Goal: Navigation & Orientation: Find specific page/section

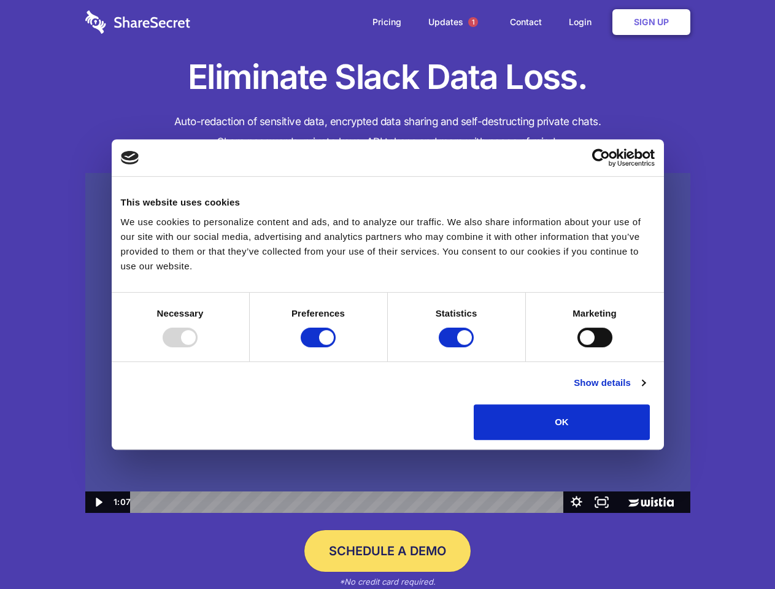
click at [387, 294] on img at bounding box center [387, 343] width 605 height 340
click at [198, 347] on div at bounding box center [180, 338] width 35 height 20
click at [336, 347] on input "Preferences" at bounding box center [318, 338] width 35 height 20
checkbox input "false"
click at [458, 347] on input "Statistics" at bounding box center [456, 338] width 35 height 20
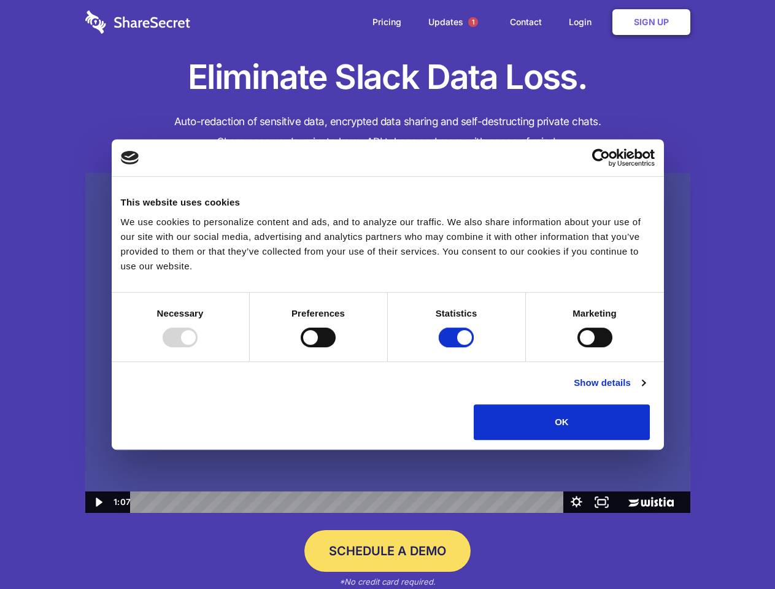
checkbox input "false"
click at [577, 347] on input "Marketing" at bounding box center [594, 338] width 35 height 20
checkbox input "true"
click at [645, 390] on link "Show details" at bounding box center [609, 382] width 71 height 15
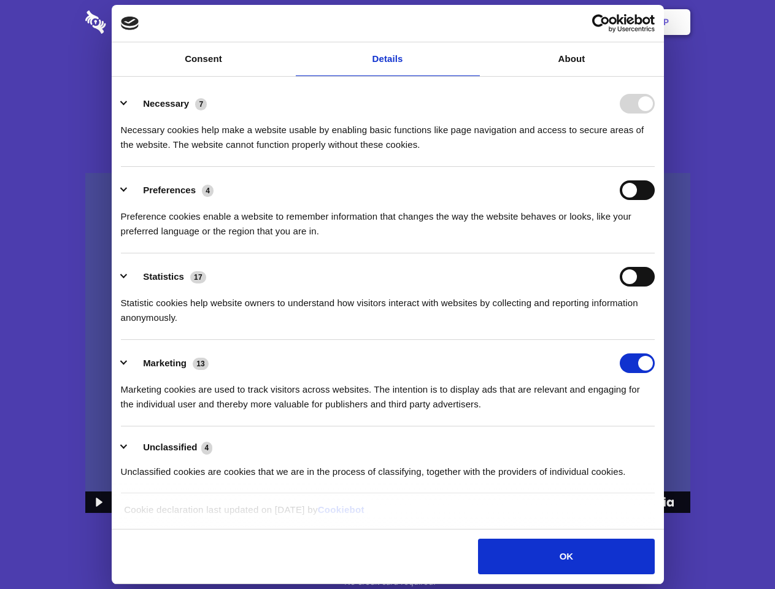
click at [654, 167] on li "Necessary 7 Necessary cookies help make a website usable by enabling basic func…" at bounding box center [388, 123] width 534 height 86
click at [472, 22] on span "1" at bounding box center [473, 22] width 10 height 10
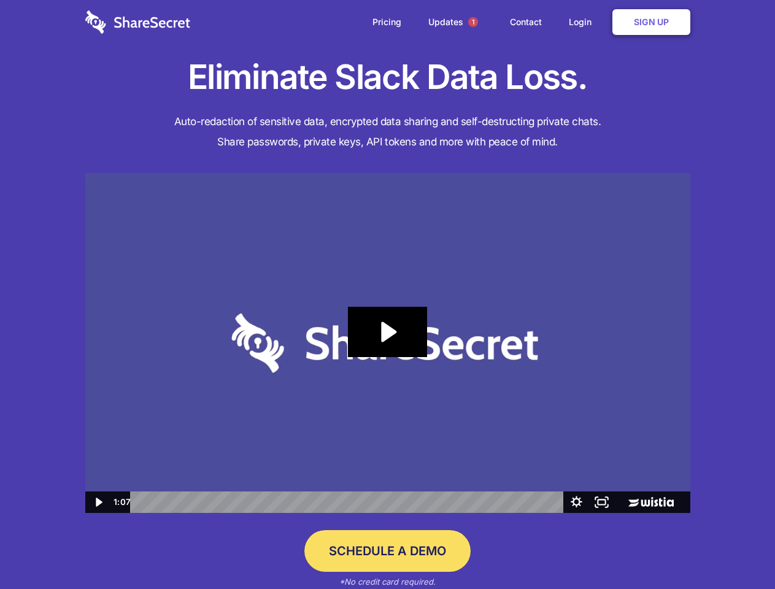
click at [388, 343] on icon "Play Video: Sharesecret Slack Extension" at bounding box center [387, 332] width 79 height 50
